Goal: Find specific page/section: Find specific page/section

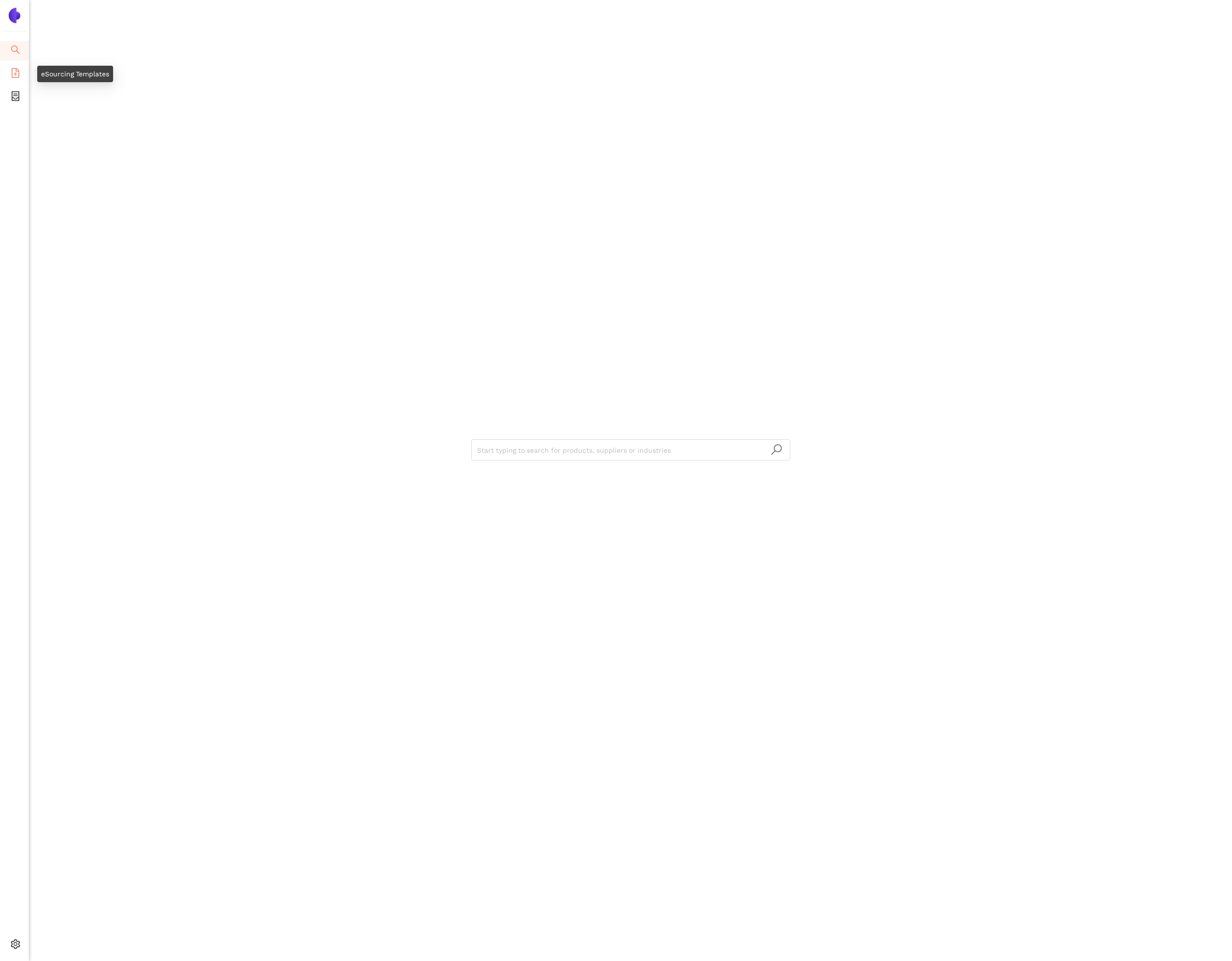
click at [23, 73] on li "eSourcing Templates" at bounding box center [14, 74] width 29 height 19
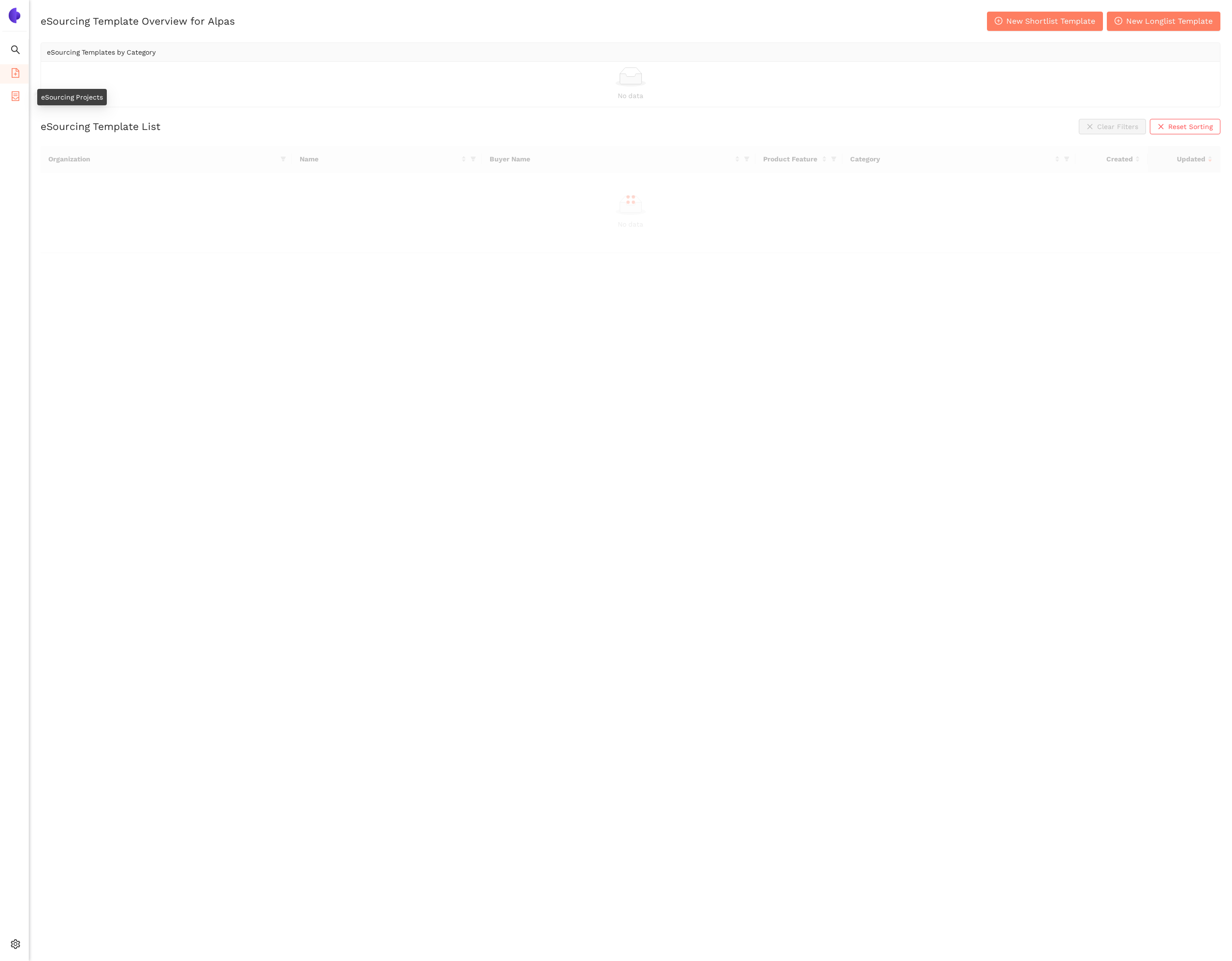
click at [19, 101] on span "container" at bounding box center [15, 98] width 10 height 19
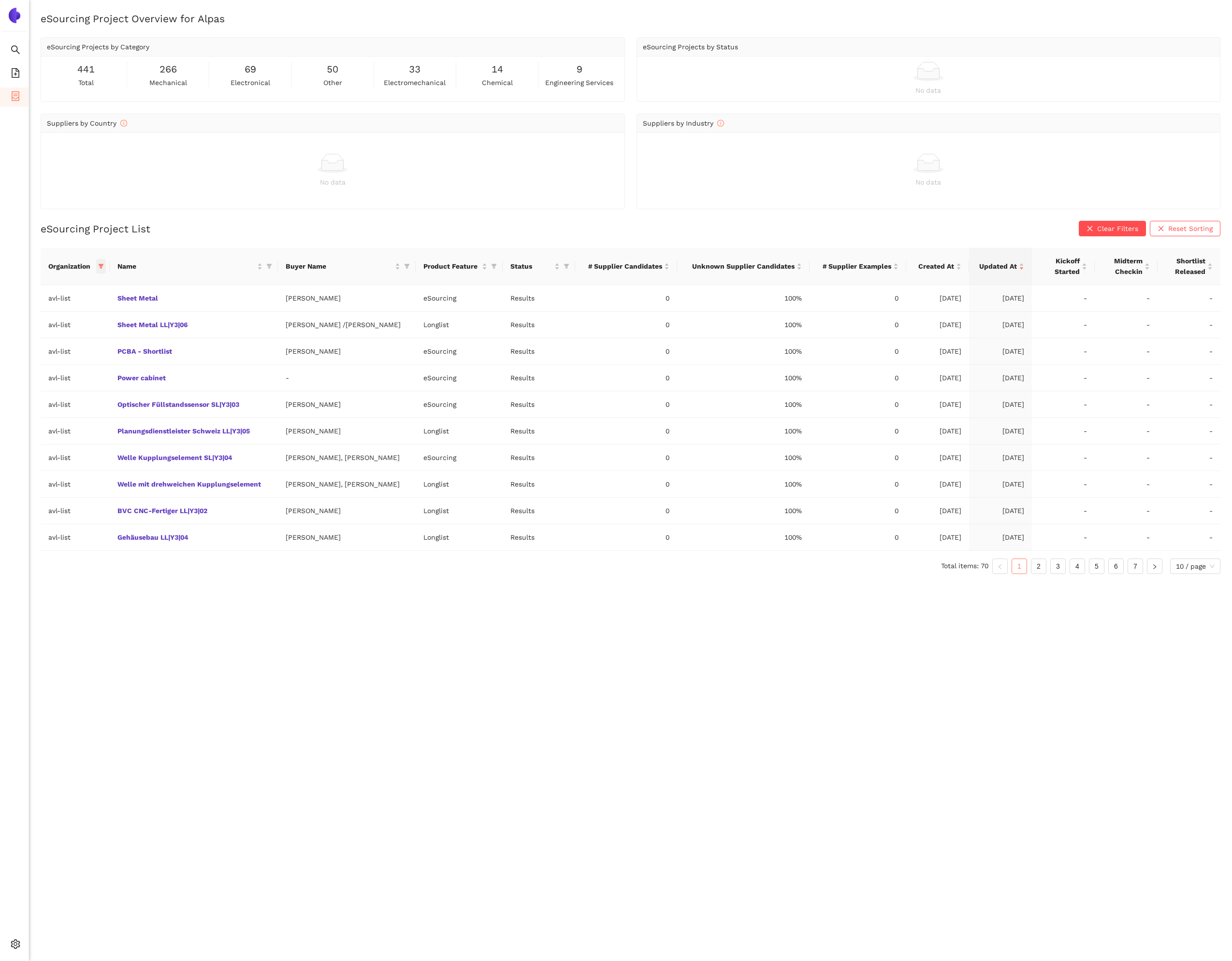
click at [102, 264] on icon "filter" at bounding box center [101, 266] width 6 height 6
drag, startPoint x: 32, startPoint y: 436, endPoint x: 38, endPoint y: 436, distance: 6.0
click at [32, 436] on span "Reset" at bounding box center [28, 436] width 18 height 11
checkbox input "false"
click at [102, 433] on span "OK" at bounding box center [106, 436] width 9 height 11
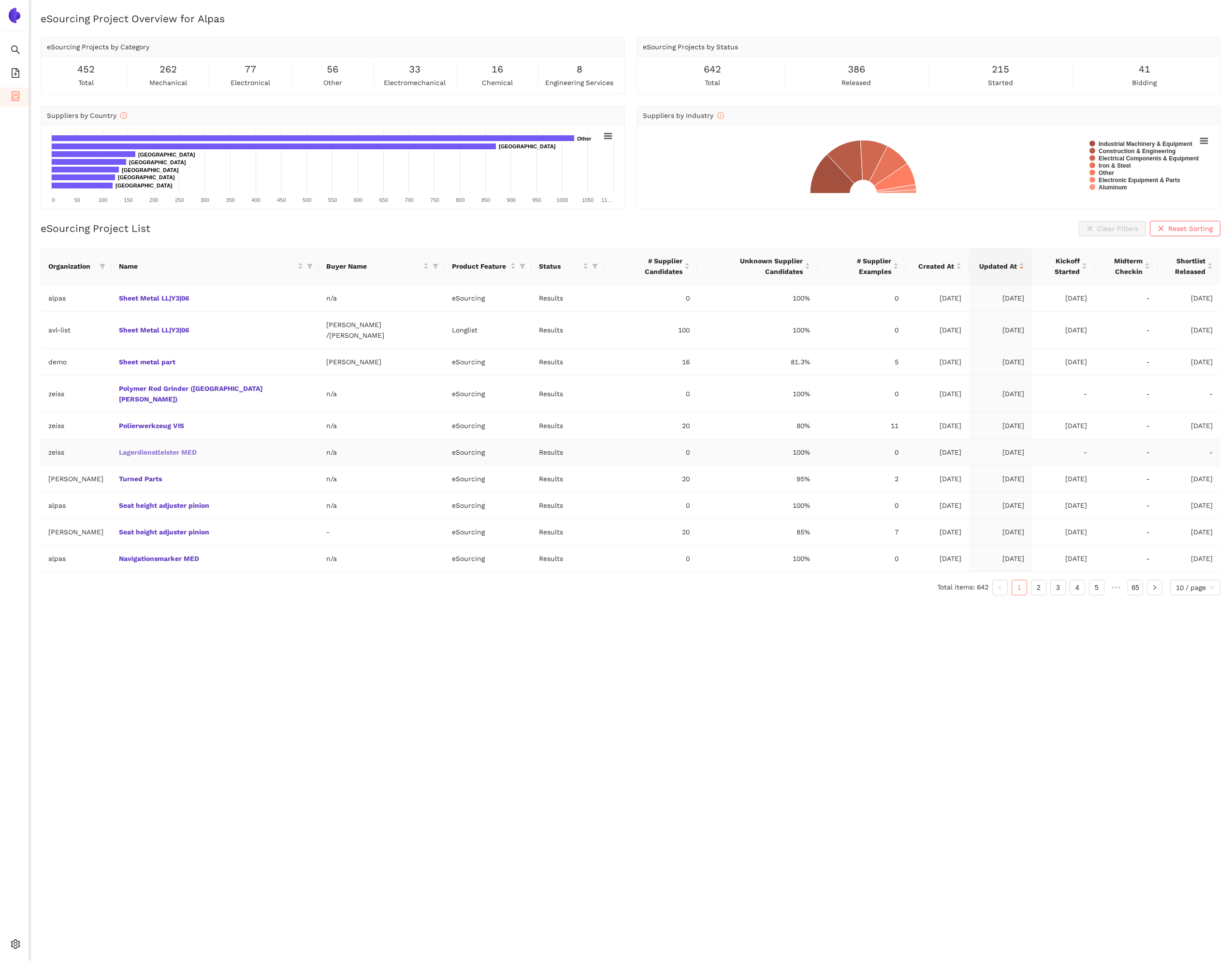
click at [0, 0] on link "Lagerdienstleister MED" at bounding box center [0, 0] width 0 height 0
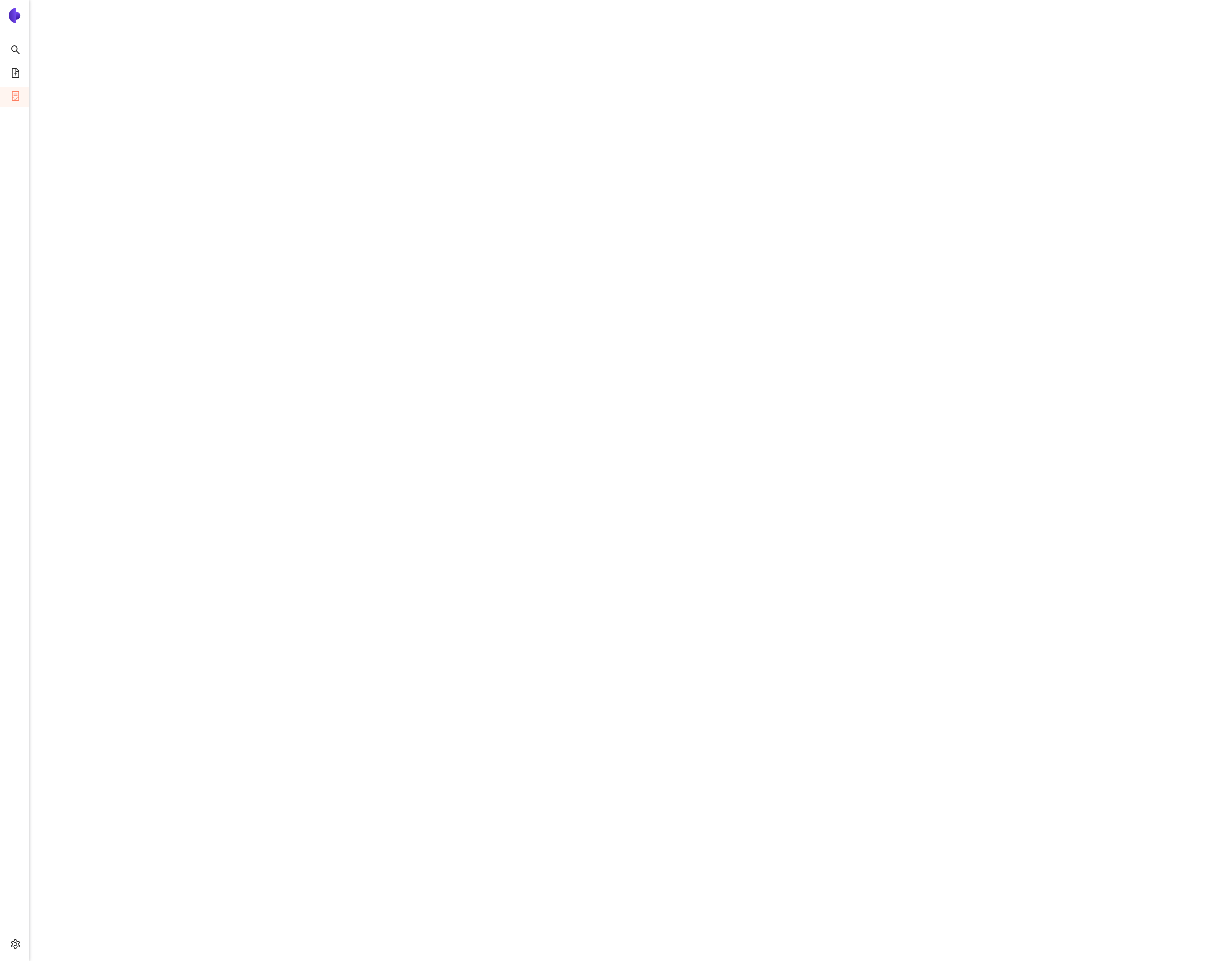
scroll to position [189, 0]
